Goal: Task Accomplishment & Management: Complete application form

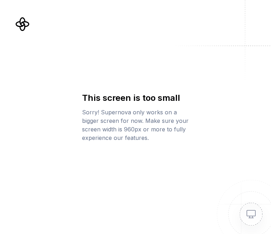
click at [76, 128] on div "This screen is too small Sorry! Supernova only works on a bigger screen for now…" at bounding box center [135, 117] width 271 height 234
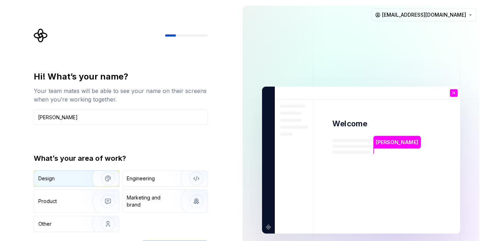
type input "[PERSON_NAME]"
click at [108, 179] on img "button" at bounding box center [103, 179] width 45 height 48
click at [204, 141] on div "Hi! What’s your name? Your team mates will be able to see your name on their sc…" at bounding box center [121, 151] width 174 height 161
click at [175, 139] on div "Hi! What’s your name? Your team mates will be able to see your name on their sc…" at bounding box center [121, 151] width 174 height 161
click at [173, 136] on div "Hi! What’s your name? Your team mates will be able to see your name on their sc…" at bounding box center [121, 151] width 174 height 161
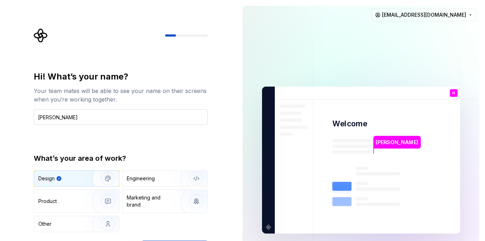
click at [79, 111] on input "[PERSON_NAME]" at bounding box center [121, 117] width 174 height 16
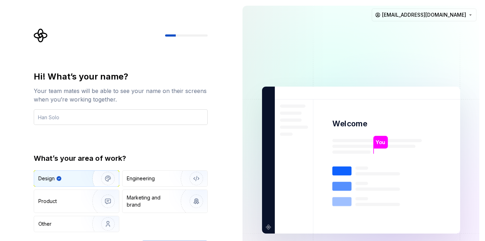
click at [79, 111] on input "text" at bounding box center [121, 117] width 174 height 16
type input "[PERSON_NAME]"
type button "Design"
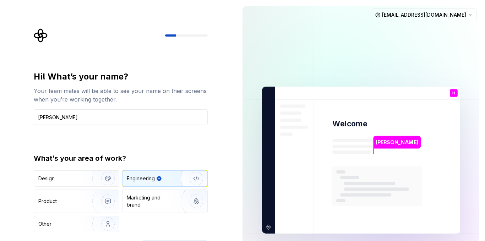
type button "Engineering"
type button "Product"
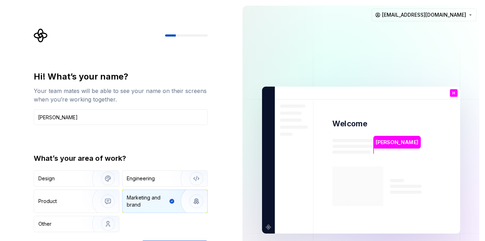
type button "Brand"
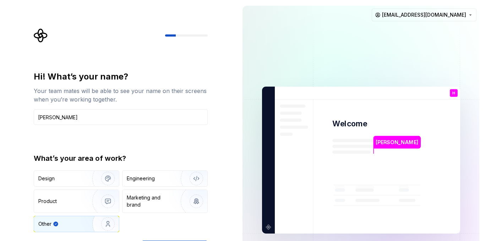
type button "Other"
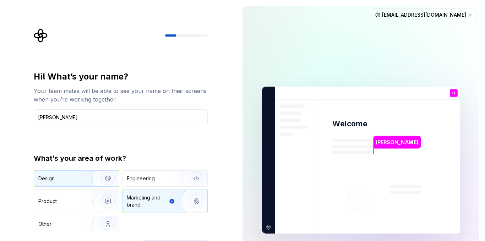
click at [81, 181] on img "button" at bounding box center [103, 179] width 45 height 48
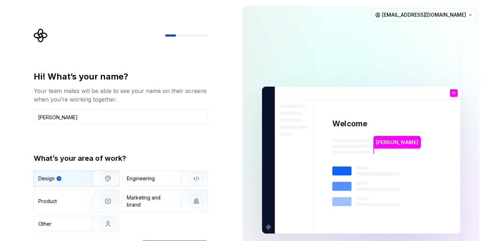
click at [80, 181] on div "Design" at bounding box center [76, 179] width 85 height 16
click at [80, 181] on div "Design" at bounding box center [64, 178] width 52 height 7
click at [80, 180] on div "Design" at bounding box center [64, 178] width 52 height 7
drag, startPoint x: 228, startPoint y: 131, endPoint x: 231, endPoint y: 133, distance: 3.8
click at [231, 133] on div "Hi! What’s your name? Your team mates will be able to see your name on their sc…" at bounding box center [118, 160] width 237 height 320
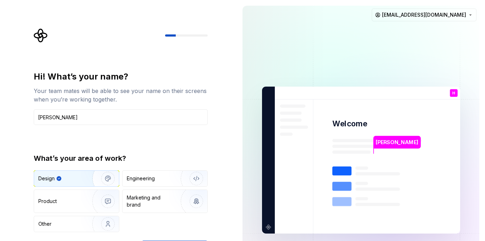
click at [183, 234] on html "Hi! What’s your name? Your team mates will be able to see your name on their sc…" at bounding box center [242, 120] width 485 height 241
click at [131, 60] on div "Hi! What’s your name? Your team mates will be able to see your name on their sc…" at bounding box center [122, 142] width 187 height 228
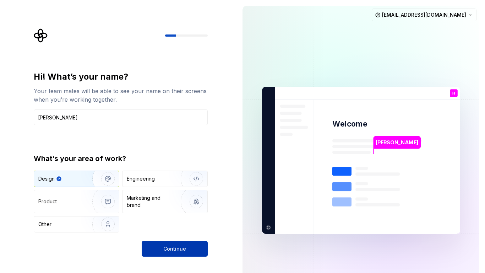
click at [165, 234] on span "Continue" at bounding box center [174, 248] width 23 height 7
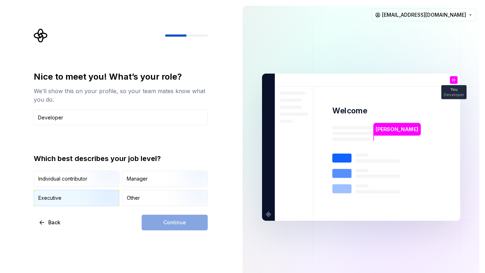
type input "Developer"
click at [94, 192] on img "button" at bounding box center [101, 207] width 45 height 48
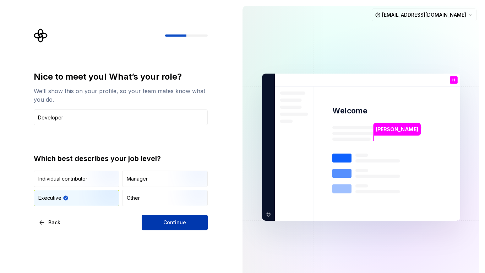
click at [170, 220] on span "Continue" at bounding box center [174, 222] width 23 height 7
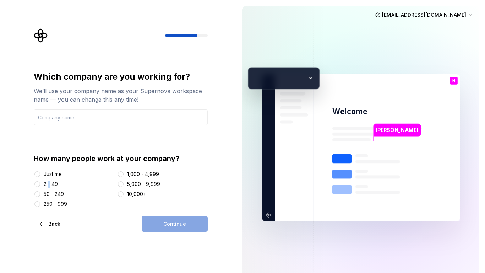
click at [50, 183] on div "2 - 49" at bounding box center [51, 183] width 14 height 7
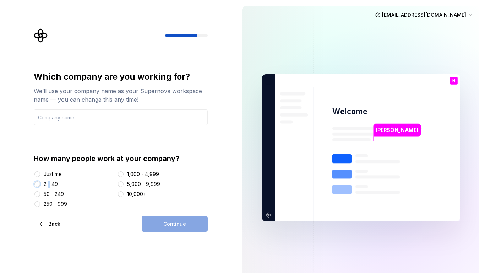
click at [37, 183] on button "2 - 49" at bounding box center [37, 184] width 6 height 6
click at [100, 118] on input "text" at bounding box center [121, 117] width 174 height 16
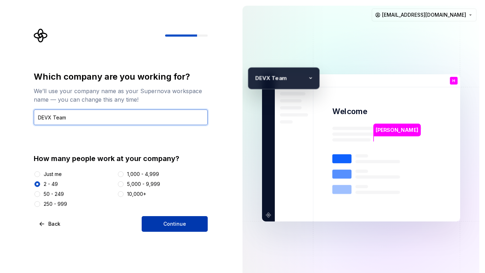
type input "DEVX Team"
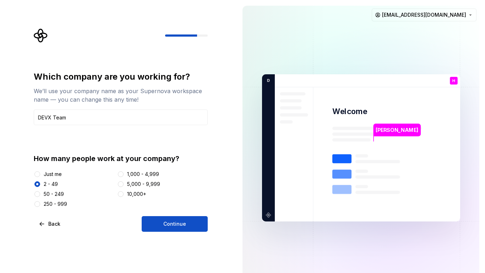
click at [197, 225] on button "Continue" at bounding box center [175, 224] width 66 height 16
click at [97, 46] on div "Which company are you working for? We’ll use your company name as your Supernov…" at bounding box center [122, 129] width 187 height 203
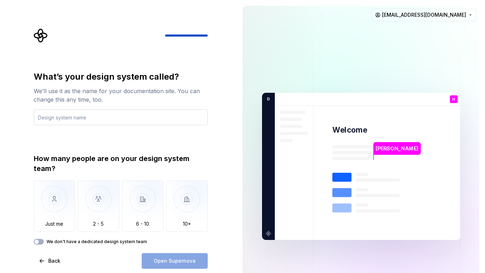
click at [102, 113] on input "text" at bounding box center [121, 117] width 174 height 16
click at [96, 192] on img "button" at bounding box center [99, 204] width 42 height 48
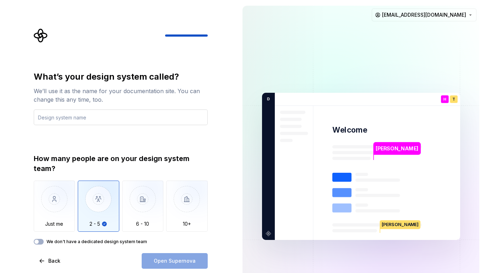
click at [80, 117] on input "text" at bounding box center [121, 117] width 174 height 16
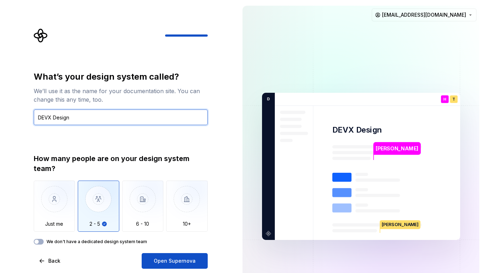
type input "DEVX Design"
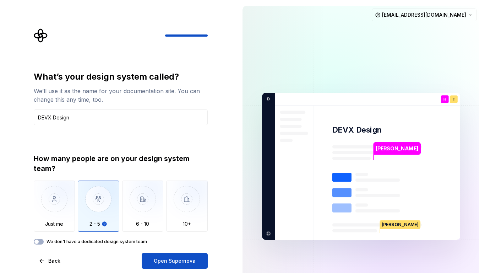
click at [82, 234] on label "We don't have a dedicated design system team" at bounding box center [97, 242] width 100 height 6
click at [44, 234] on button "We don't have a dedicated design system team" at bounding box center [39, 242] width 10 height 6
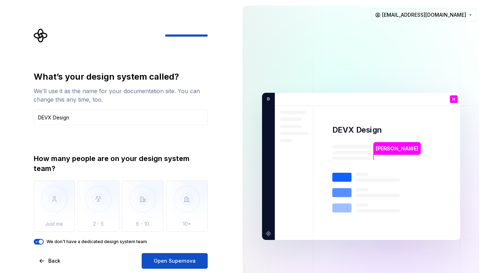
click at [37, 234] on icon "button" at bounding box center [37, 241] width 6 height 4
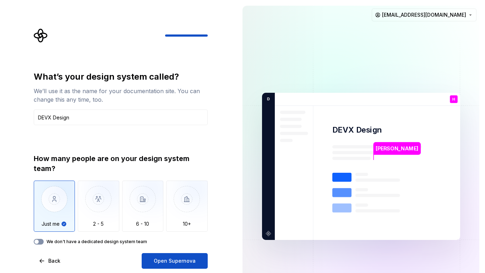
click at [38, 234] on span "button" at bounding box center [36, 241] width 4 height 4
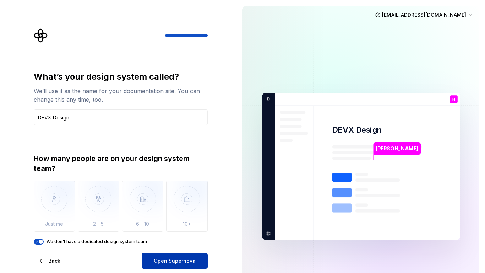
click at [173, 234] on button "Open Supernova" at bounding box center [175, 261] width 66 height 16
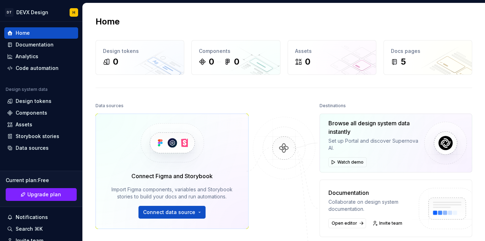
scroll to position [36, 0]
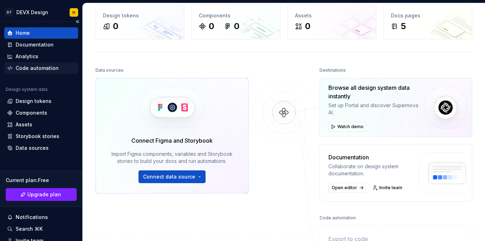
click at [20, 67] on div "Code automation" at bounding box center [37, 68] width 43 height 7
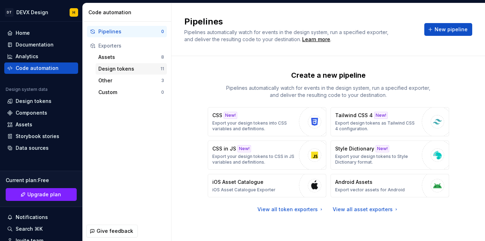
click at [135, 74] on div "Design tokens 11" at bounding box center [131, 68] width 71 height 11
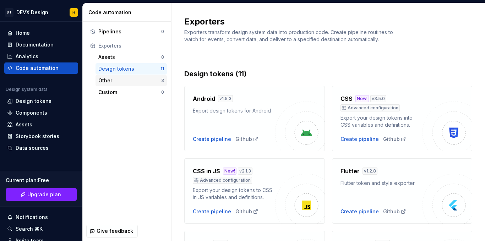
click at [135, 80] on div "Other" at bounding box center [129, 80] width 63 height 7
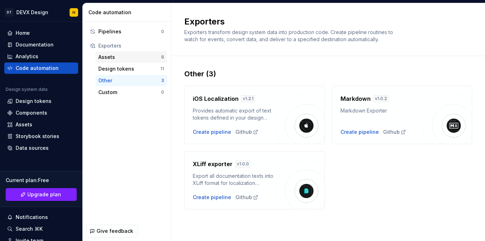
click at [126, 54] on div "Assets" at bounding box center [129, 57] width 63 height 7
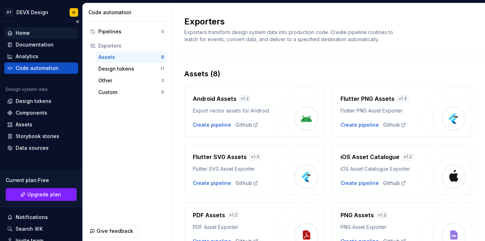
click at [12, 31] on icon at bounding box center [10, 33] width 6 height 6
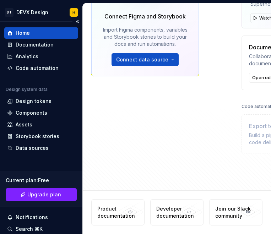
scroll to position [148, 0]
